Goal: Transaction & Acquisition: Purchase product/service

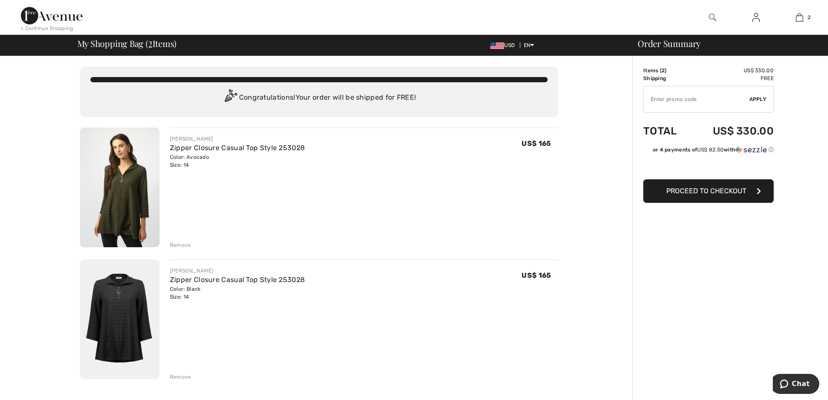
click at [179, 245] on div "Remove" at bounding box center [180, 245] width 21 height 8
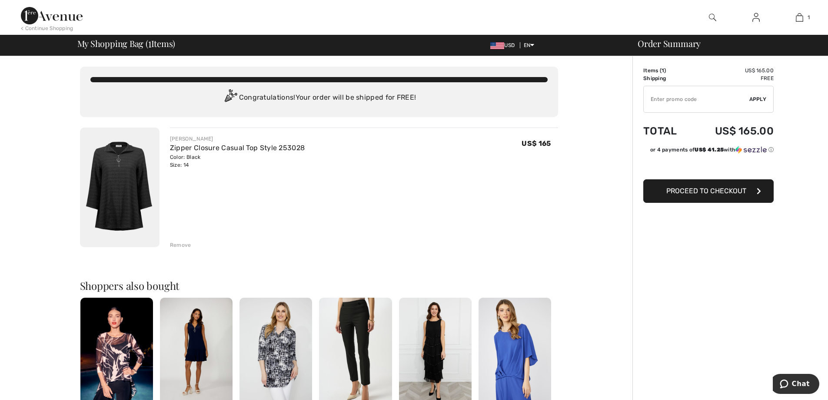
click at [692, 194] on span "Proceed to Checkout" at bounding box center [706, 191] width 80 height 8
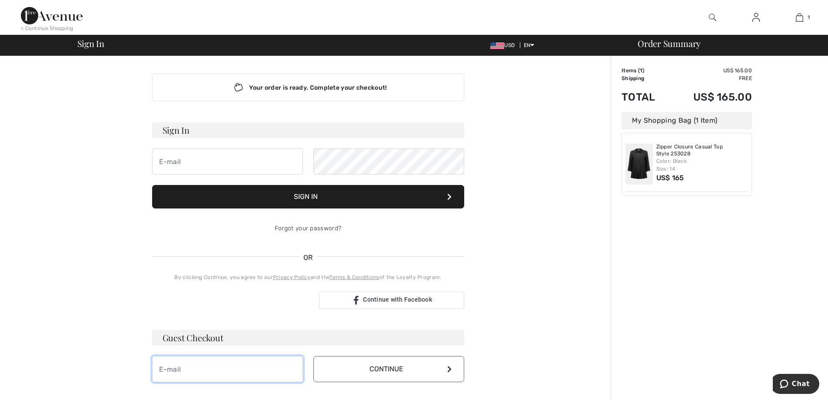
click at [225, 363] on input "email" at bounding box center [227, 369] width 151 height 26
click at [387, 369] on button "Continue" at bounding box center [388, 369] width 151 height 26
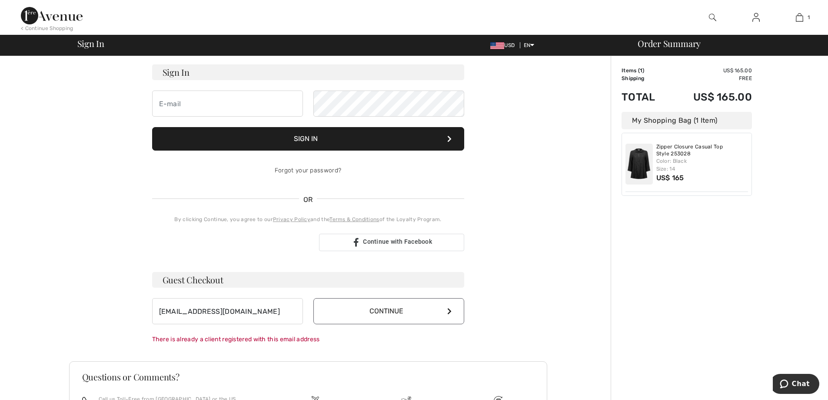
scroll to position [87, 0]
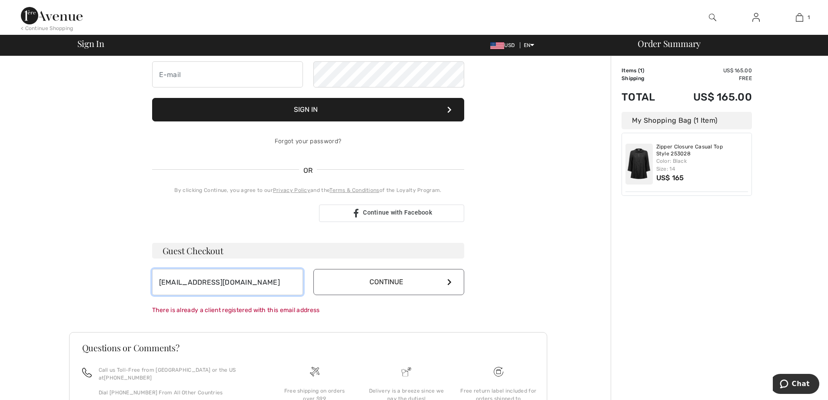
drag, startPoint x: 223, startPoint y: 280, endPoint x: 225, endPoint y: 274, distance: 6.7
click at [223, 280] on input "PamiBee@aol.com" at bounding box center [227, 282] width 151 height 26
type input "P"
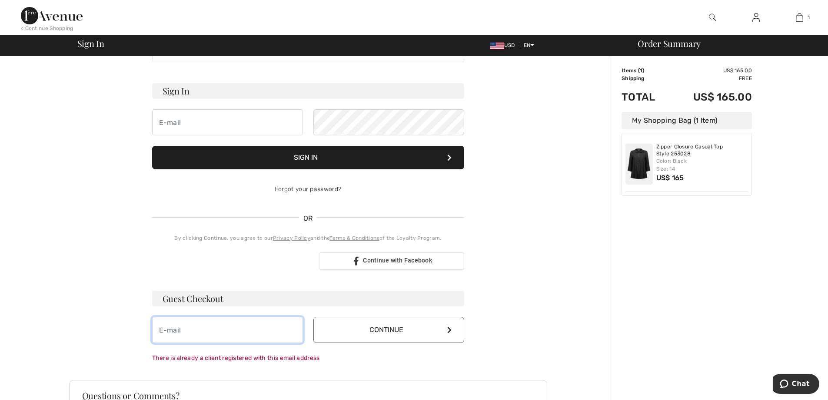
scroll to position [18, 0]
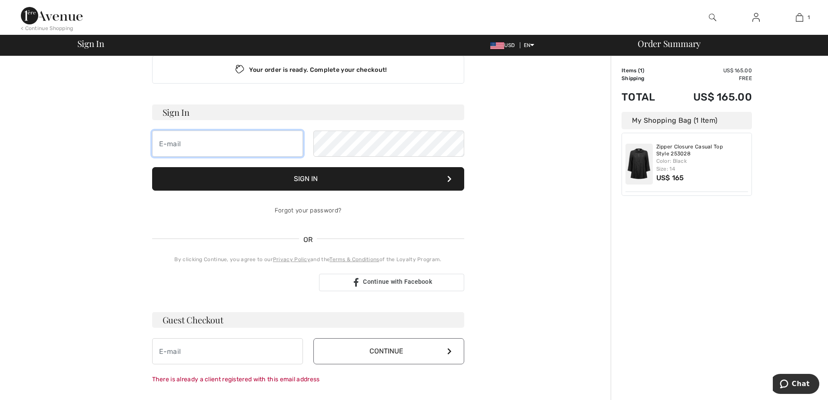
click at [191, 150] on input "email" at bounding box center [227, 143] width 151 height 26
type input "[EMAIL_ADDRESS][DOMAIN_NAME]"
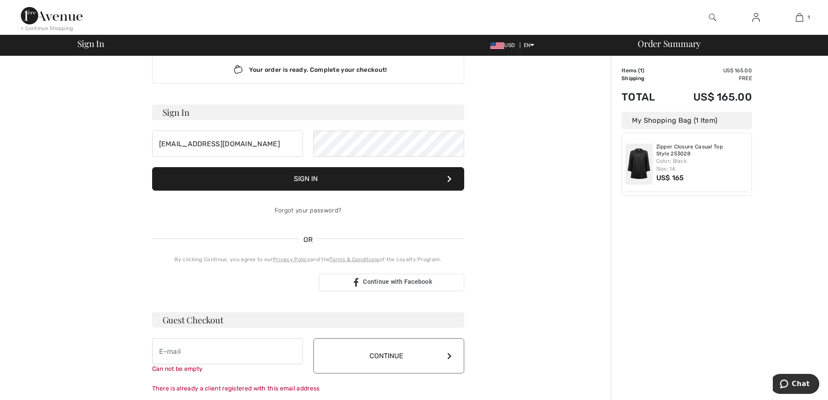
click at [294, 176] on button "Sign In" at bounding box center [308, 178] width 312 height 23
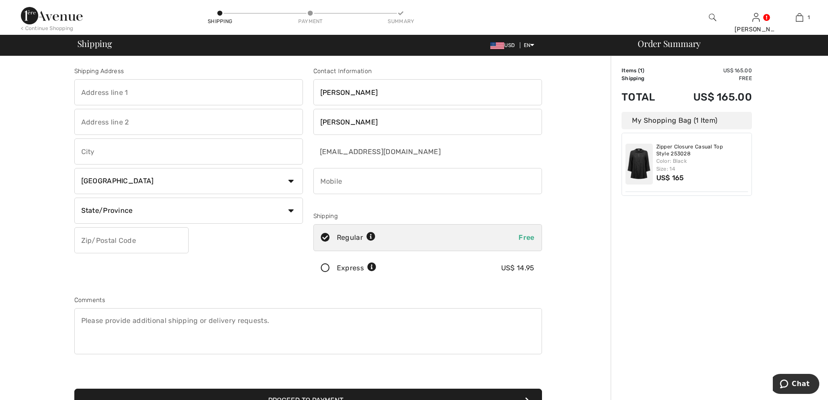
click at [147, 99] on input "text" at bounding box center [188, 92] width 229 height 26
type input "628 Glenwood Isle"
type input "Alameda"
select select "US"
select select "CA"
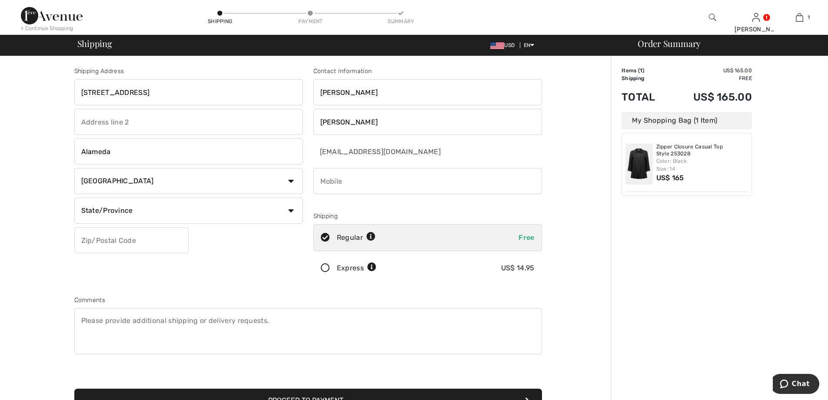
type input "94501"
type input "3019288341"
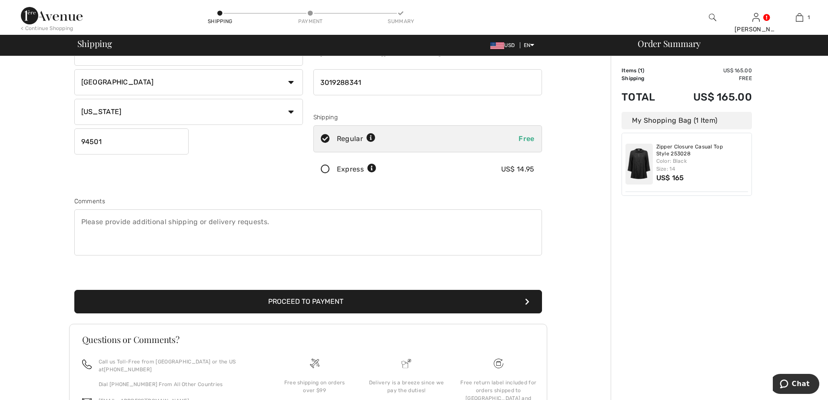
scroll to position [133, 0]
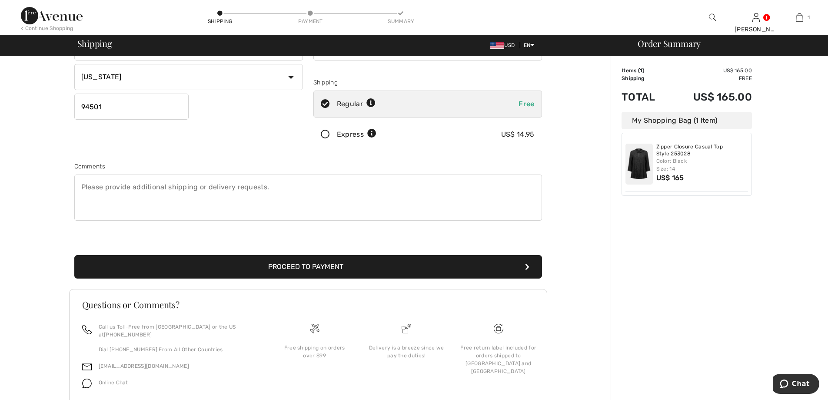
click at [291, 262] on button "Proceed to Payment" at bounding box center [308, 266] width 468 height 23
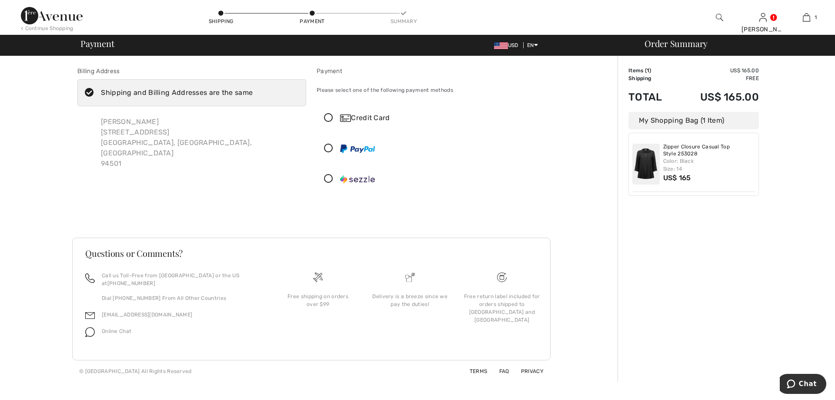
click at [326, 114] on icon at bounding box center [328, 117] width 23 height 9
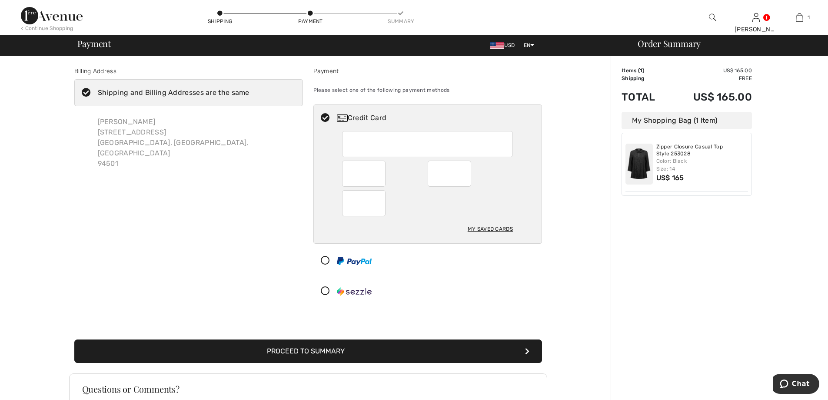
click at [390, 349] on button "Proceed to Summary" at bounding box center [308, 350] width 468 height 23
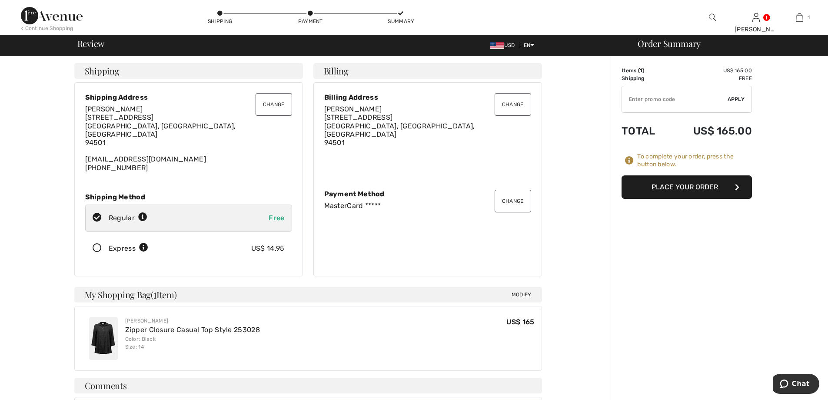
click at [682, 184] on button "Place Your Order" at bounding box center [687, 186] width 130 height 23
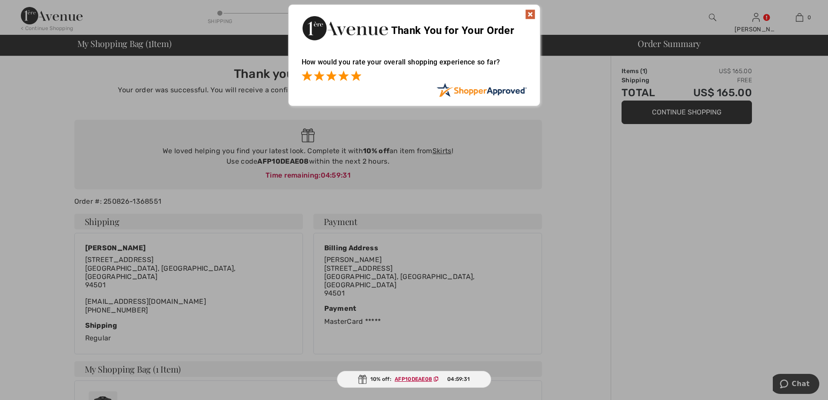
click at [355, 78] on span at bounding box center [356, 75] width 10 height 10
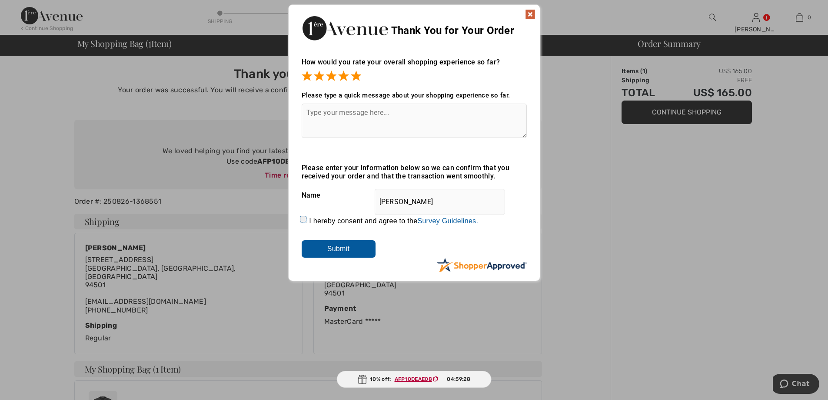
click at [349, 112] on textarea at bounding box center [414, 120] width 225 height 34
type textarea "Easy website"
click at [302, 220] on input "I hereby consent and agree to the By submitting a review, you grant permission …" at bounding box center [305, 220] width 6 height 6
checkbox input "true"
click at [321, 249] on input "Submit" at bounding box center [339, 248] width 74 height 17
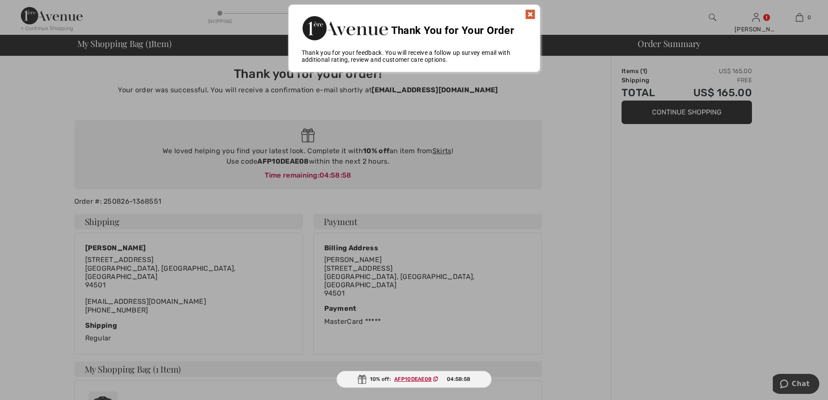
click at [529, 13] on img at bounding box center [530, 14] width 10 height 10
